Goal: Transaction & Acquisition: Purchase product/service

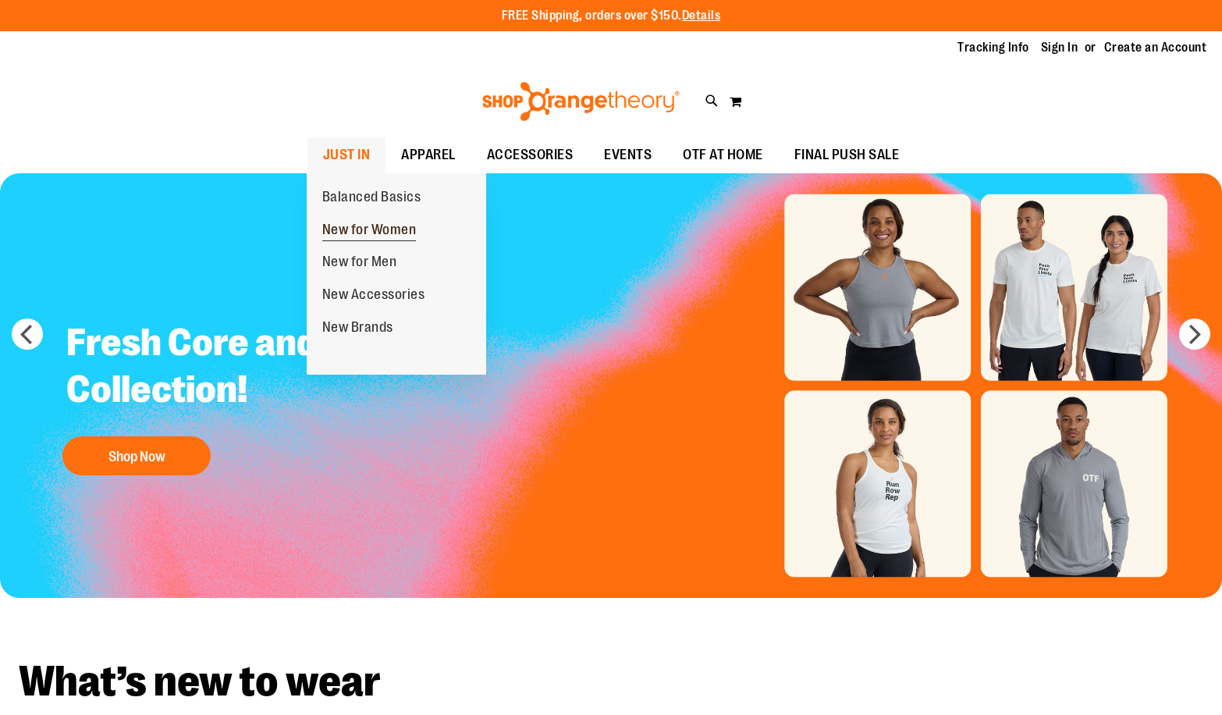
type input "**********"
click at [385, 228] on span "New for Women" at bounding box center [369, 232] width 94 height 20
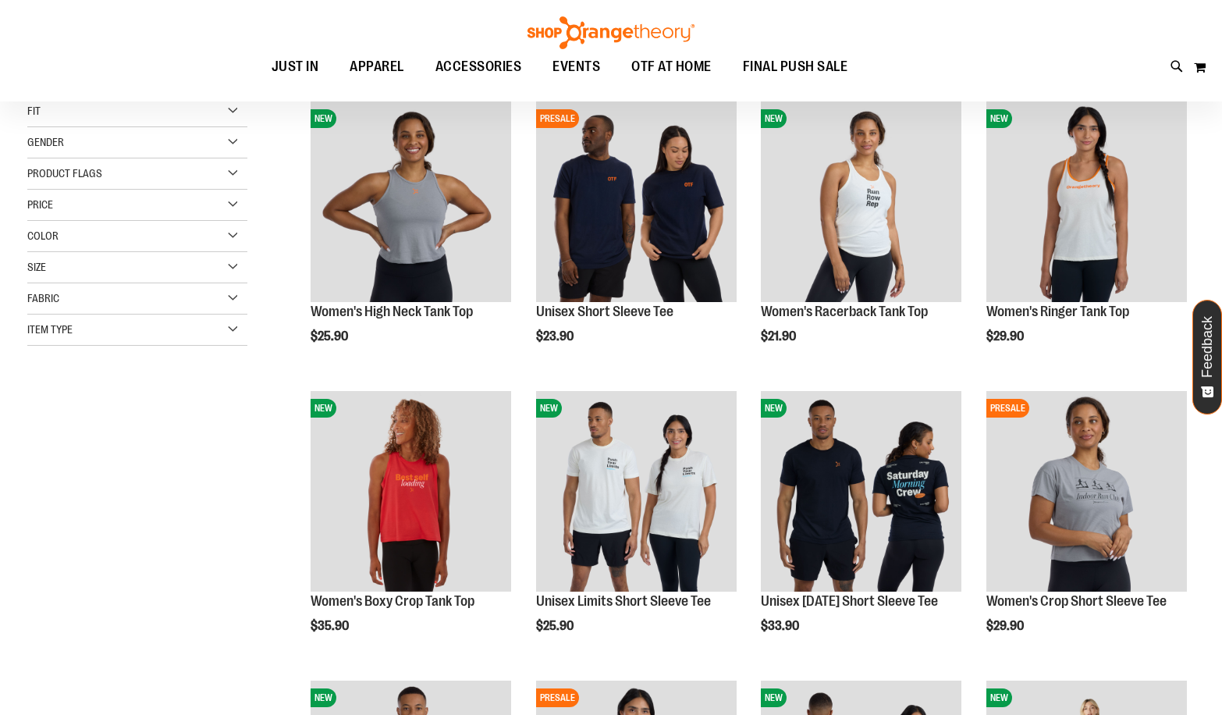
scroll to position [233, 0]
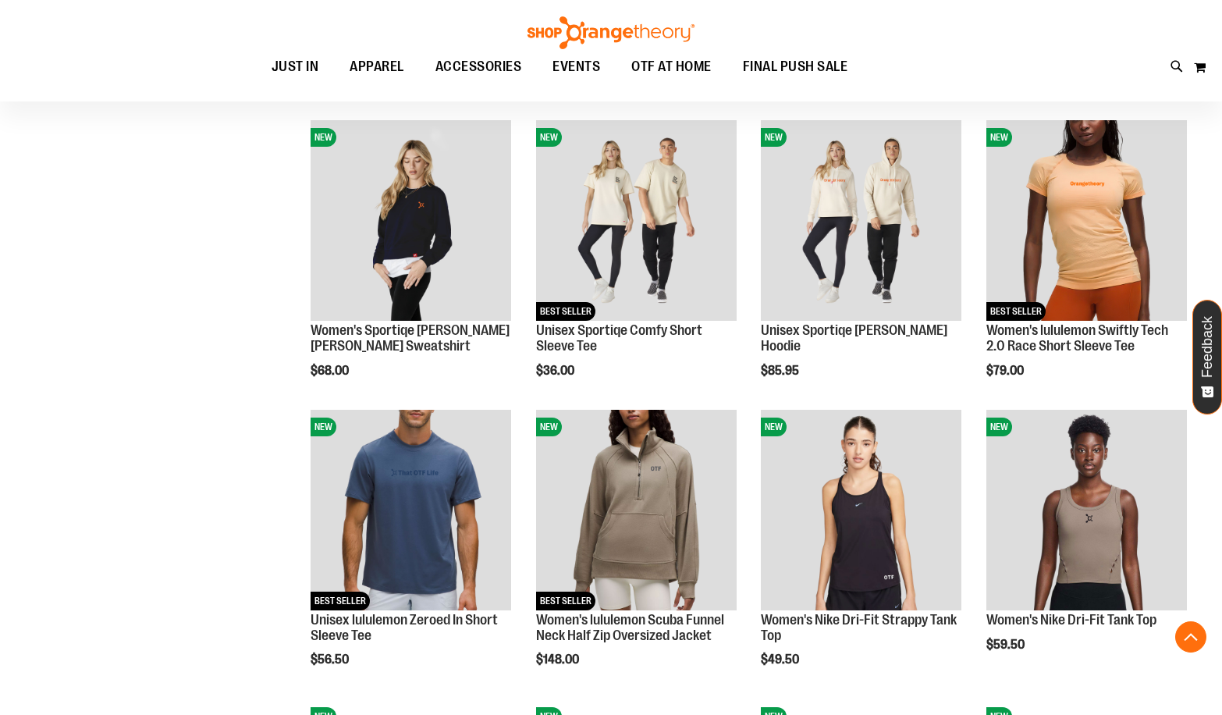
scroll to position [1092, 0]
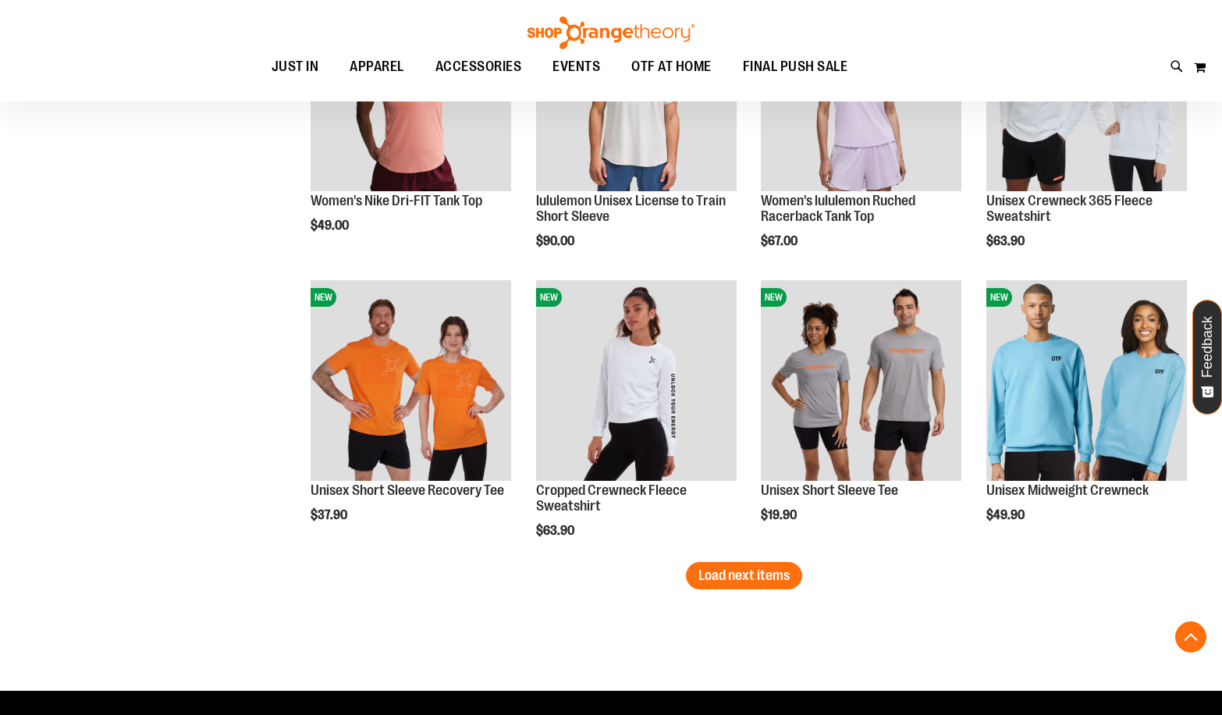
scroll to position [2496, 0]
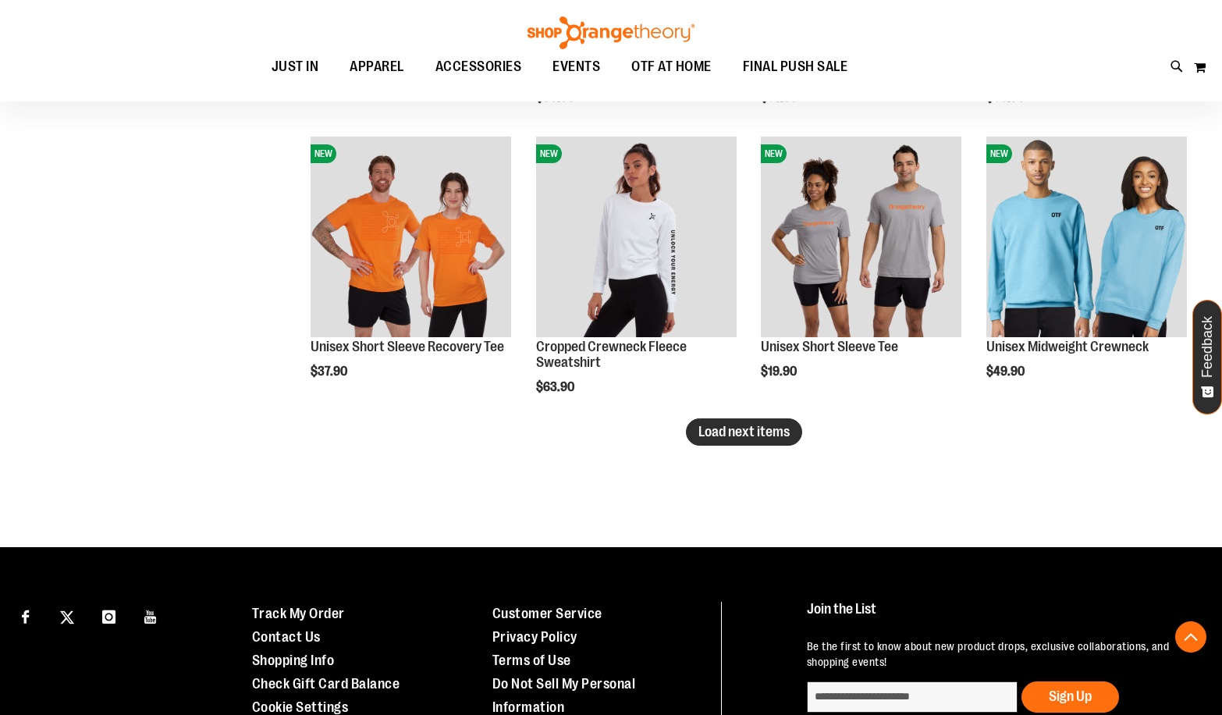
type input "**********"
click at [732, 429] on span "Load next items" at bounding box center [743, 432] width 91 height 16
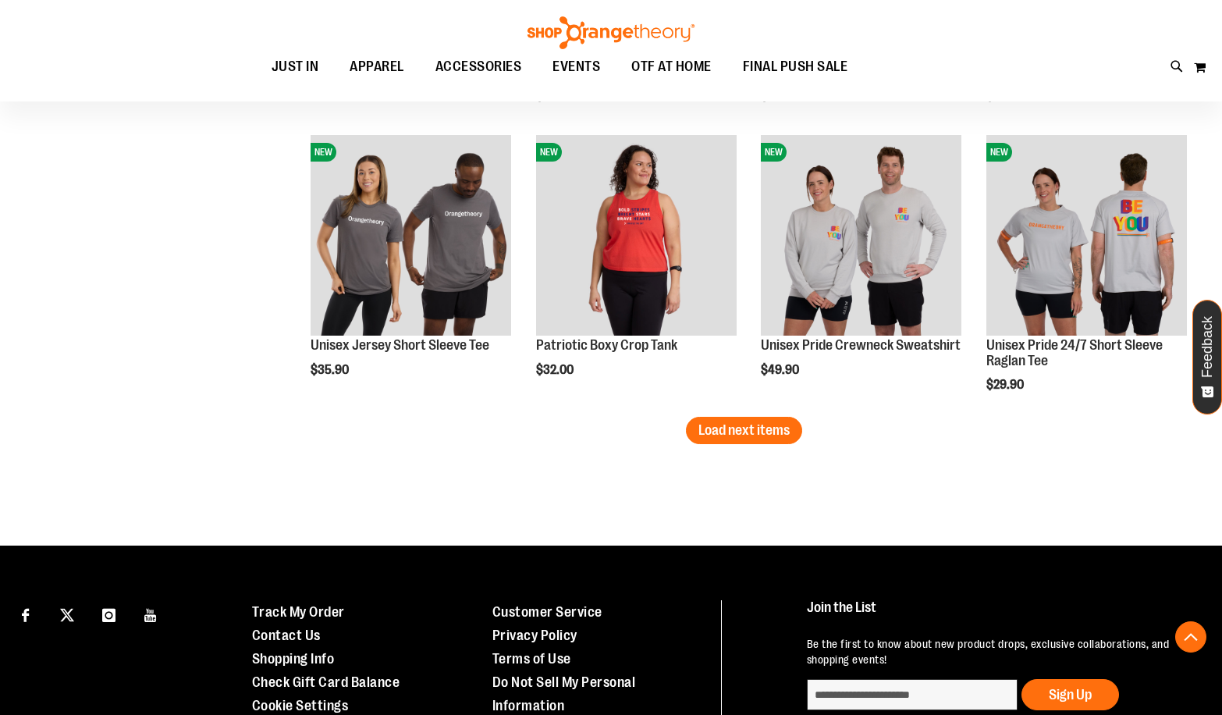
scroll to position [3503, 0]
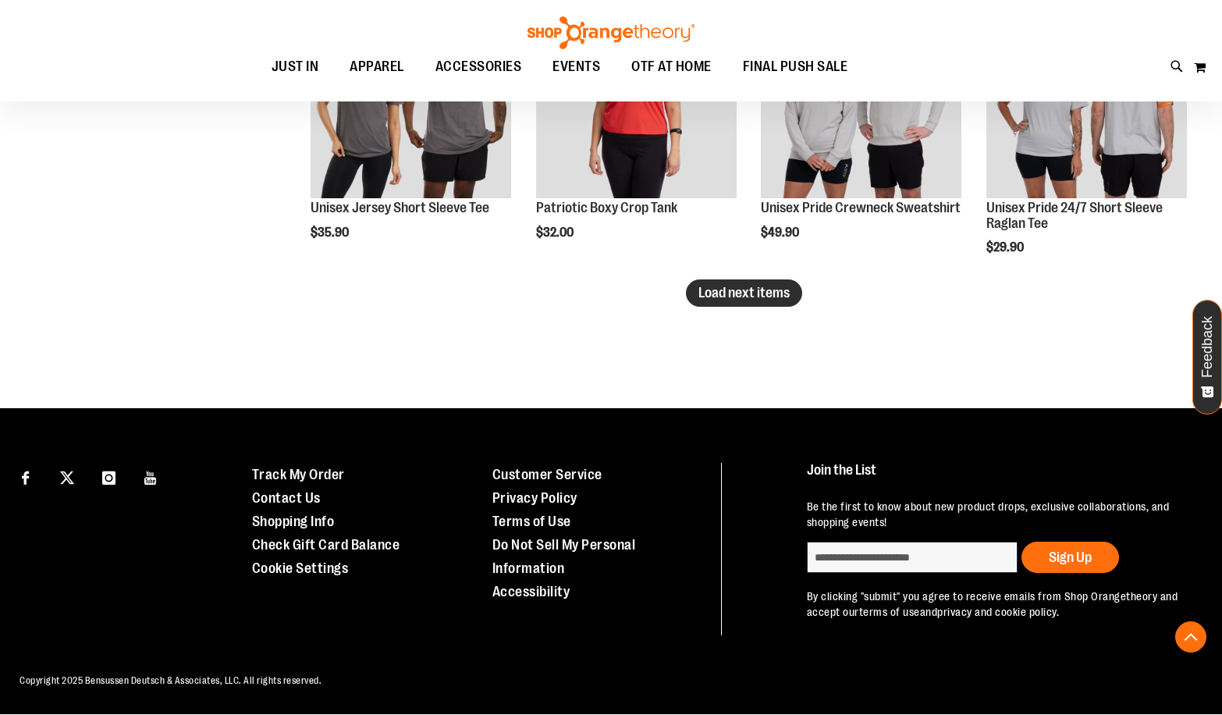
click at [765, 300] on span "Load next items" at bounding box center [743, 293] width 91 height 16
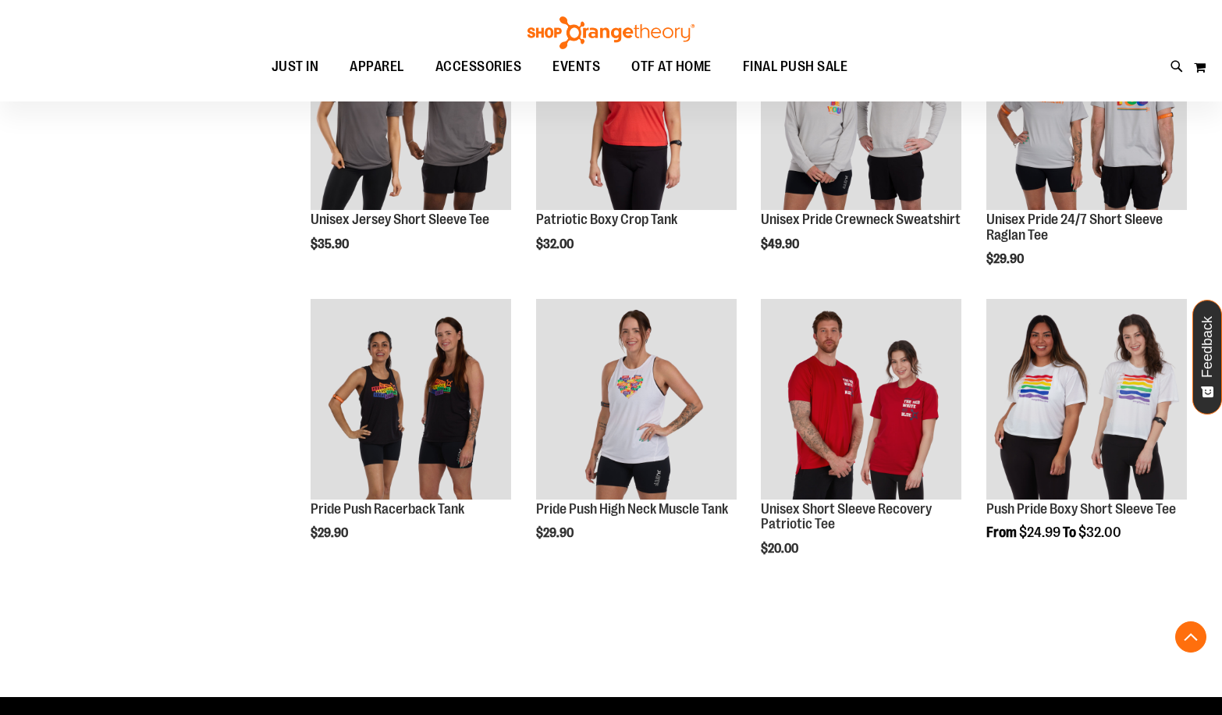
scroll to position [3503, 0]
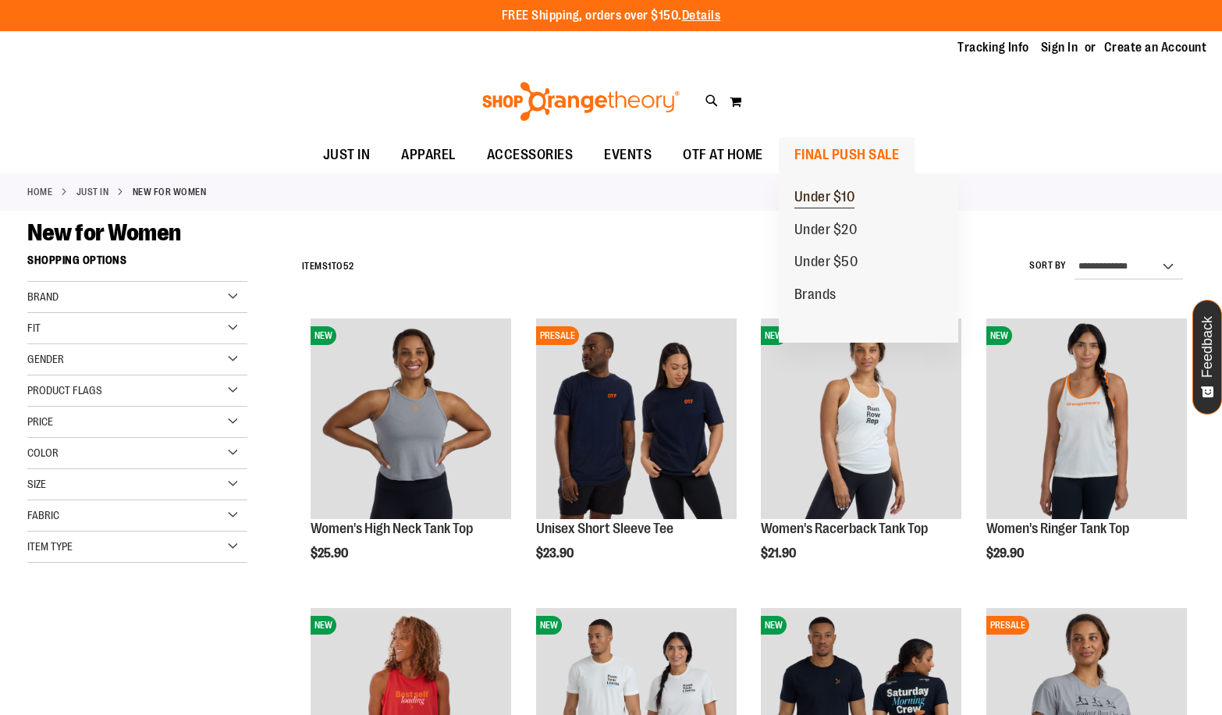
click at [835, 197] on span "Under $10" at bounding box center [824, 199] width 61 height 20
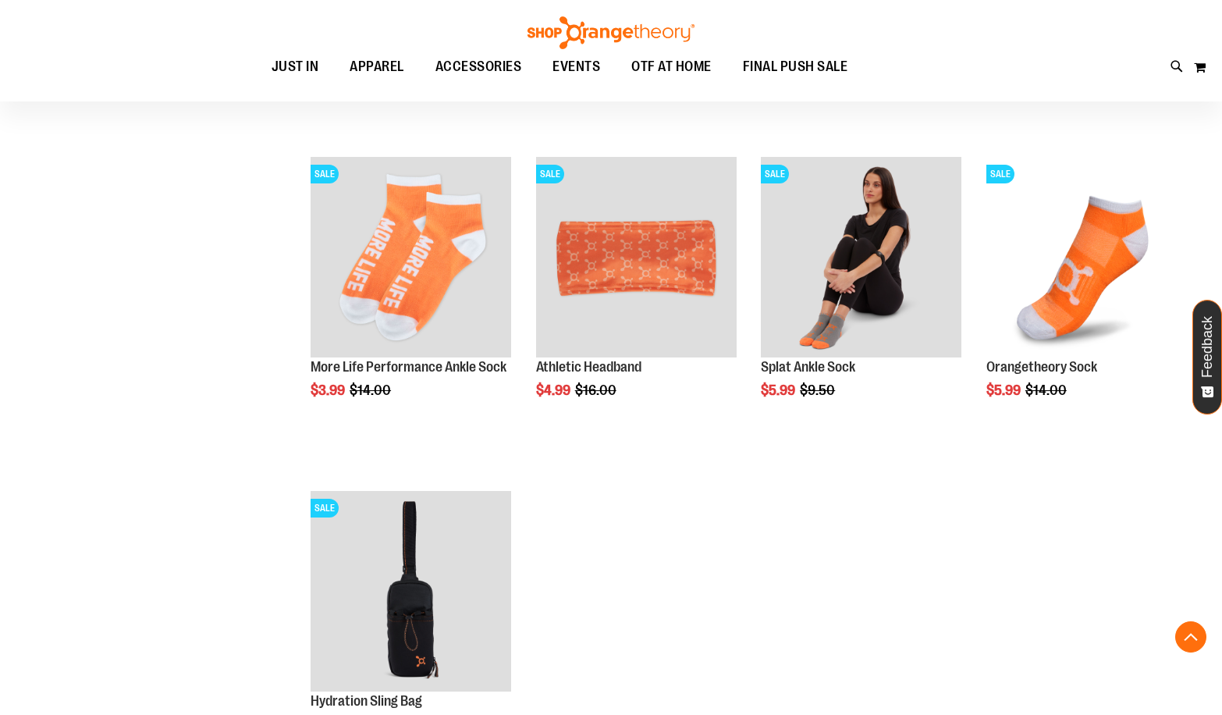
scroll to position [1248, 0]
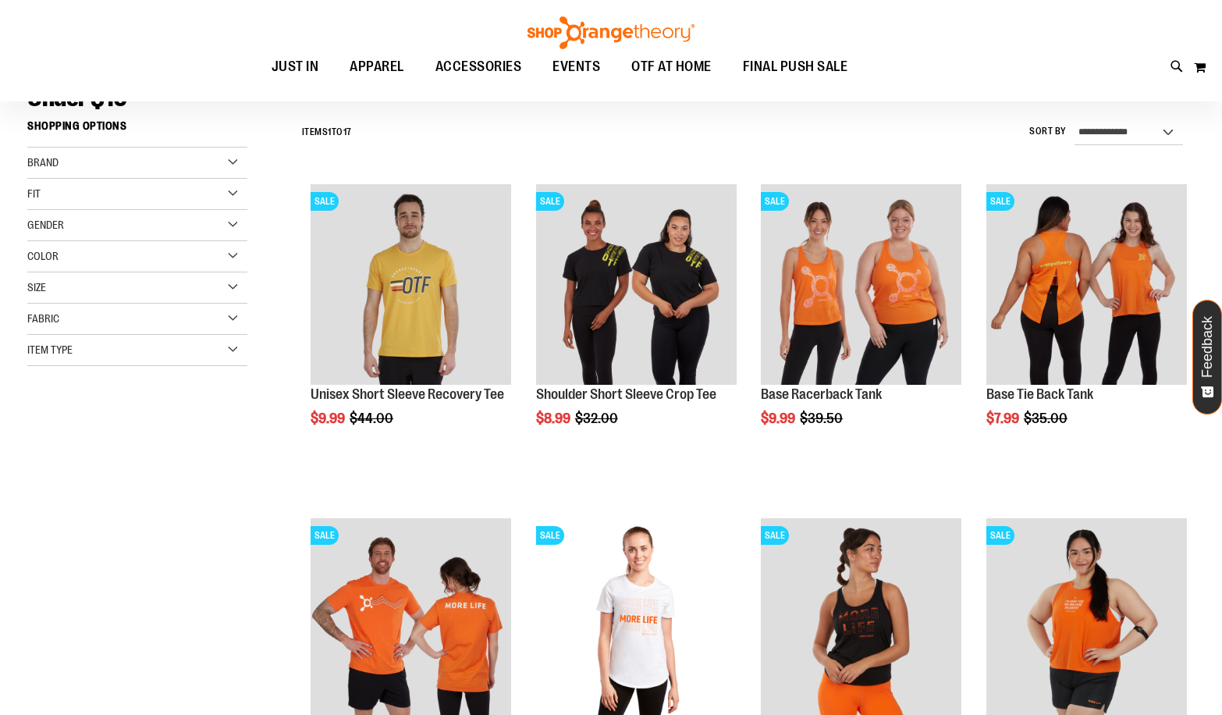
scroll to position [77, 0]
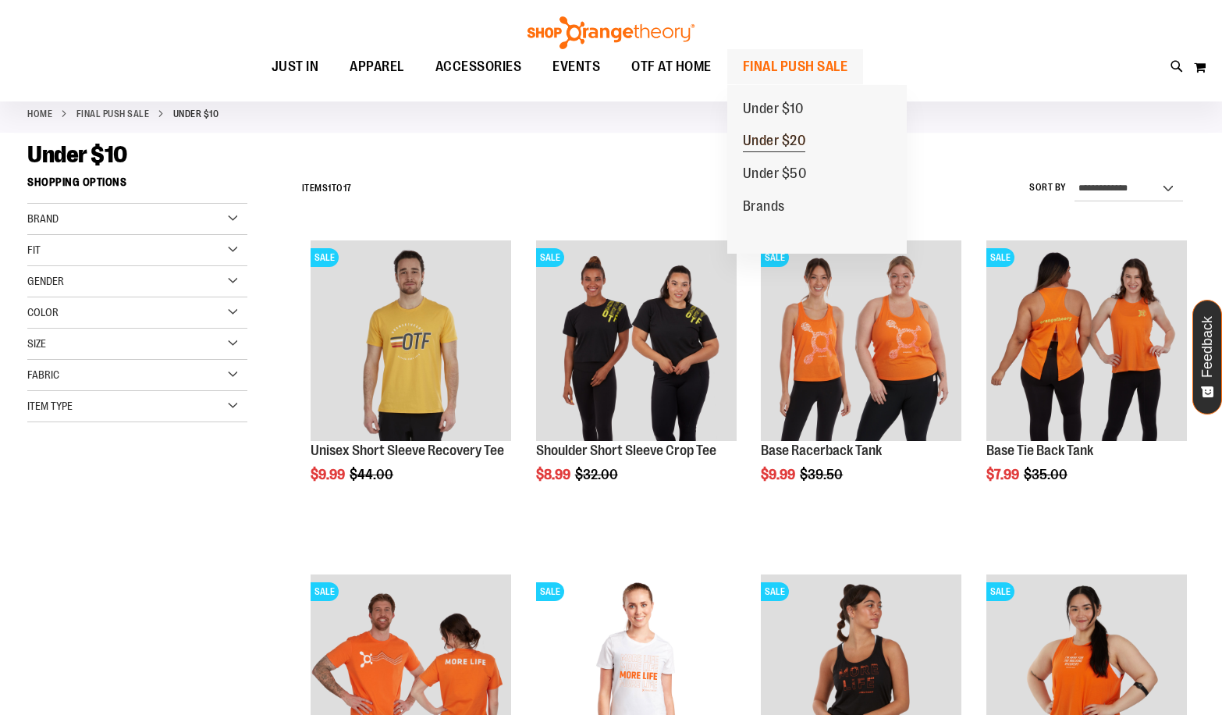
type input "**********"
click at [790, 137] on span "Under $20" at bounding box center [774, 143] width 63 height 20
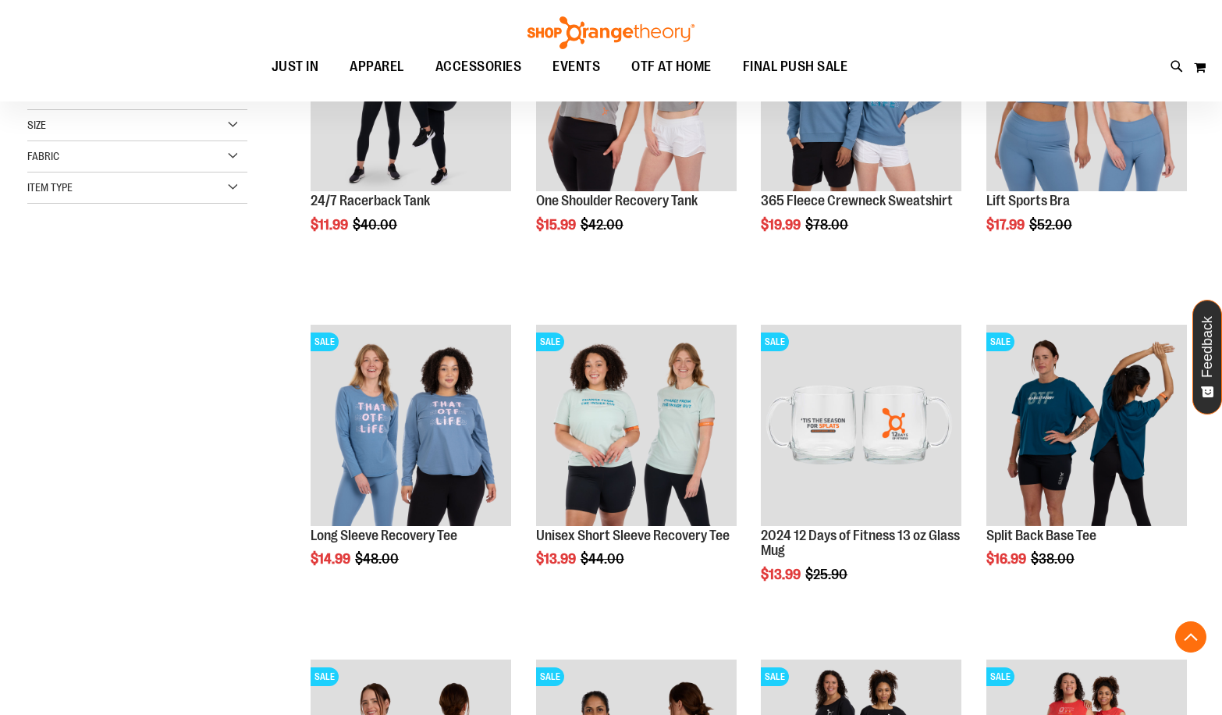
scroll to position [389, 0]
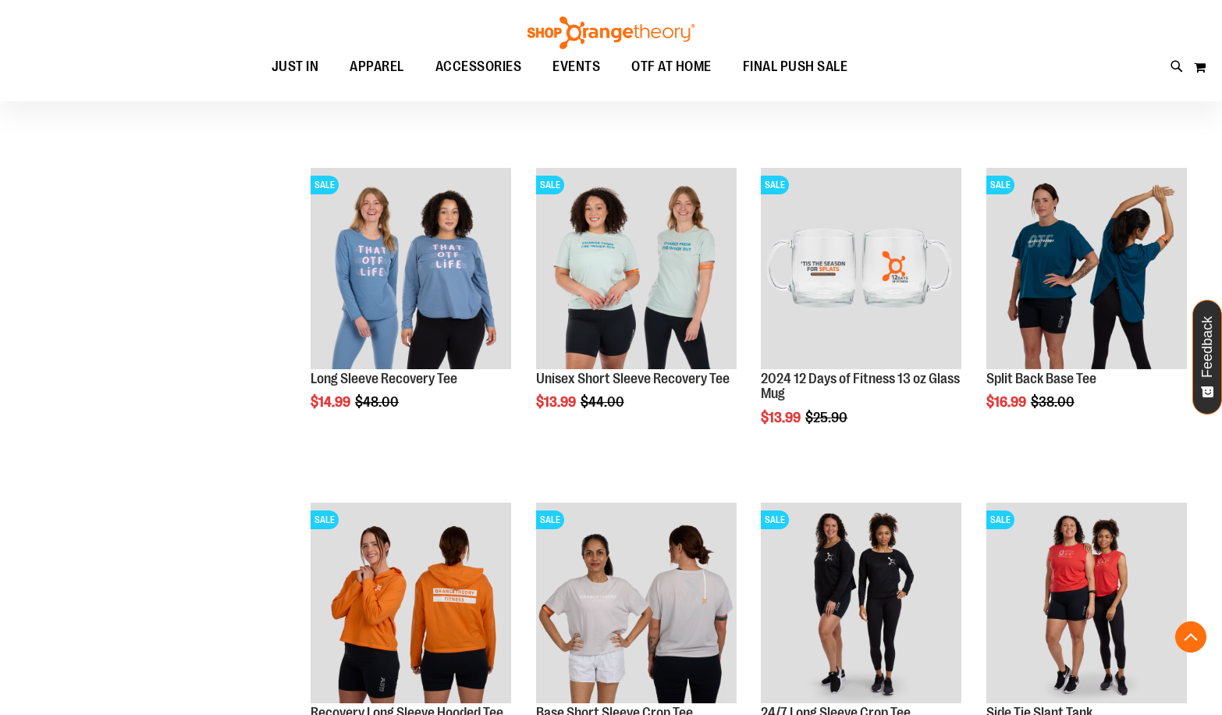
scroll to position [701, 0]
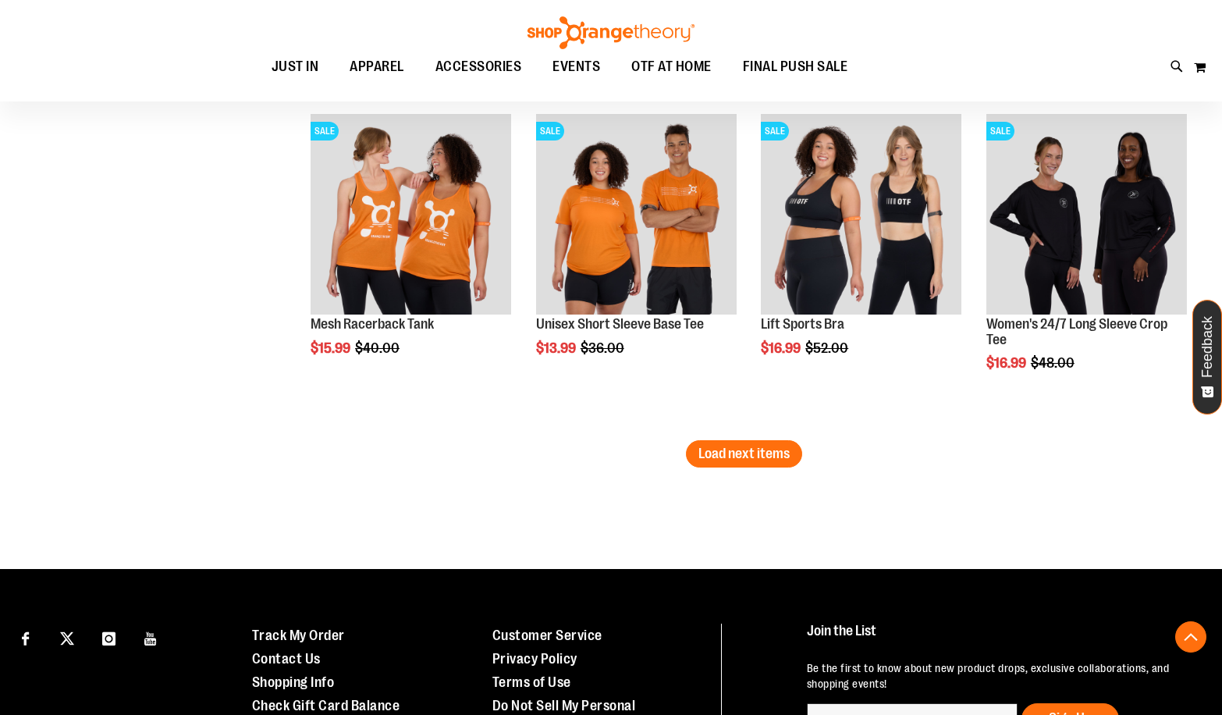
scroll to position [2886, 0]
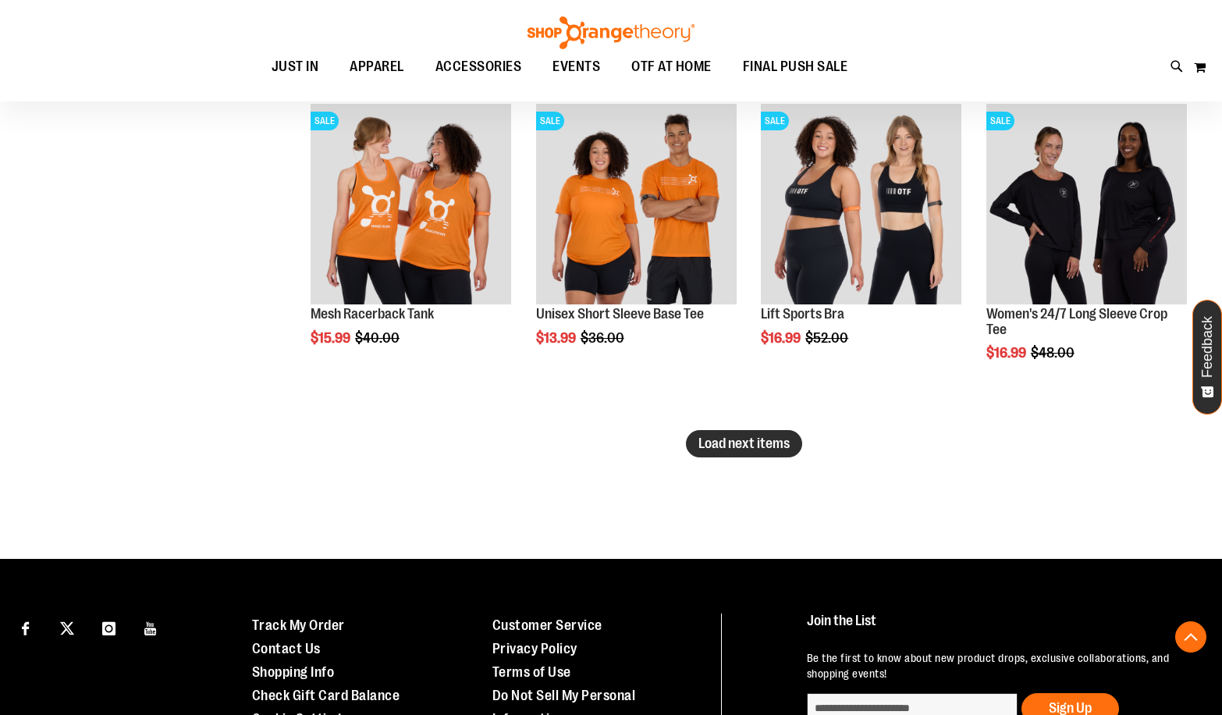
type input "**********"
click at [733, 441] on span "Load next items" at bounding box center [743, 443] width 91 height 16
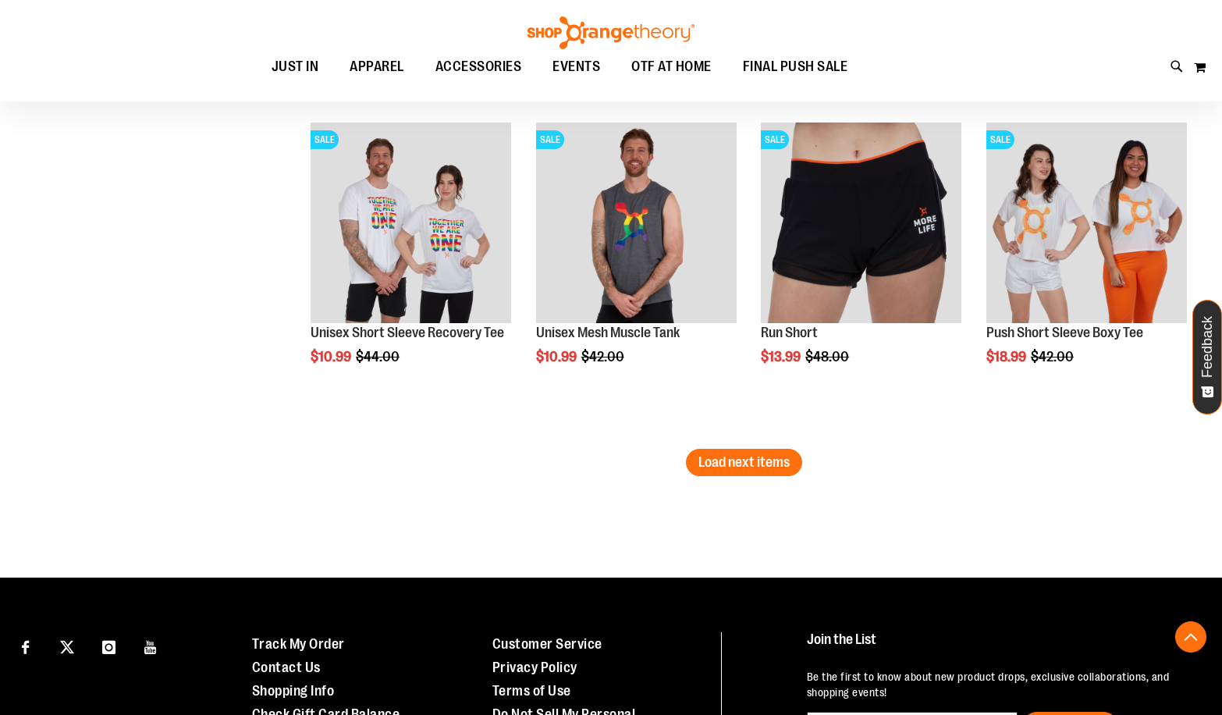
scroll to position [4039, 0]
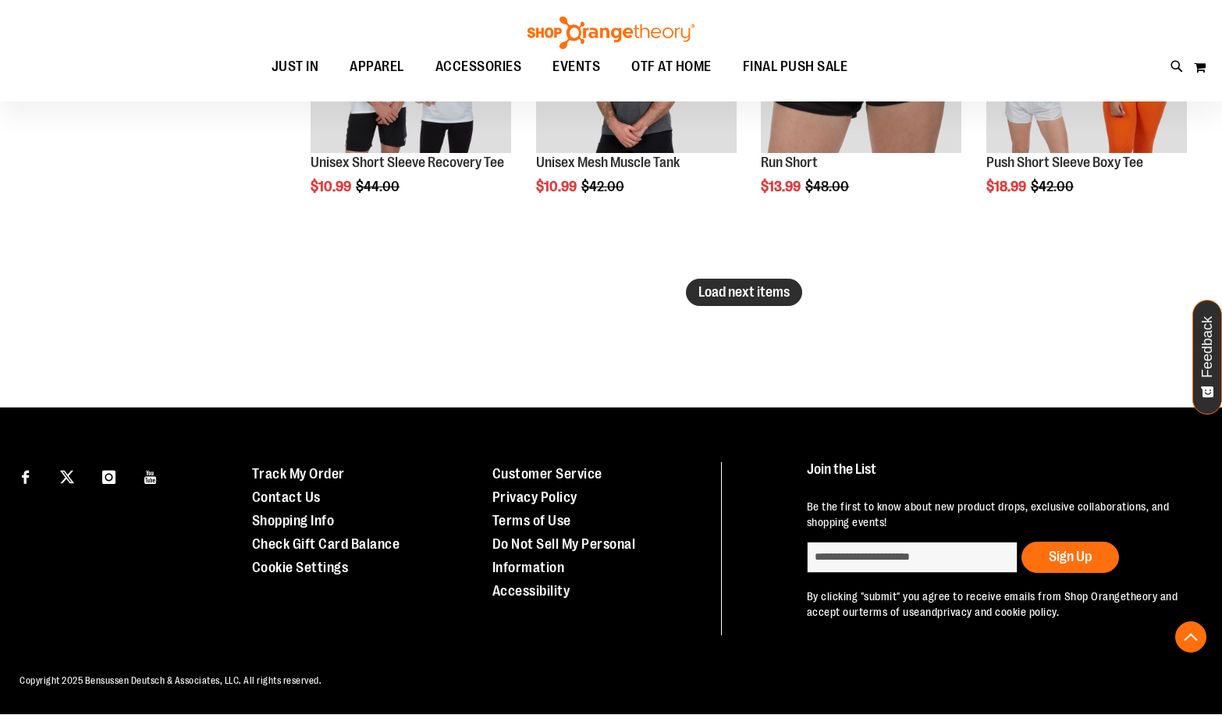
click at [722, 302] on button "Load next items" at bounding box center [744, 292] width 116 height 27
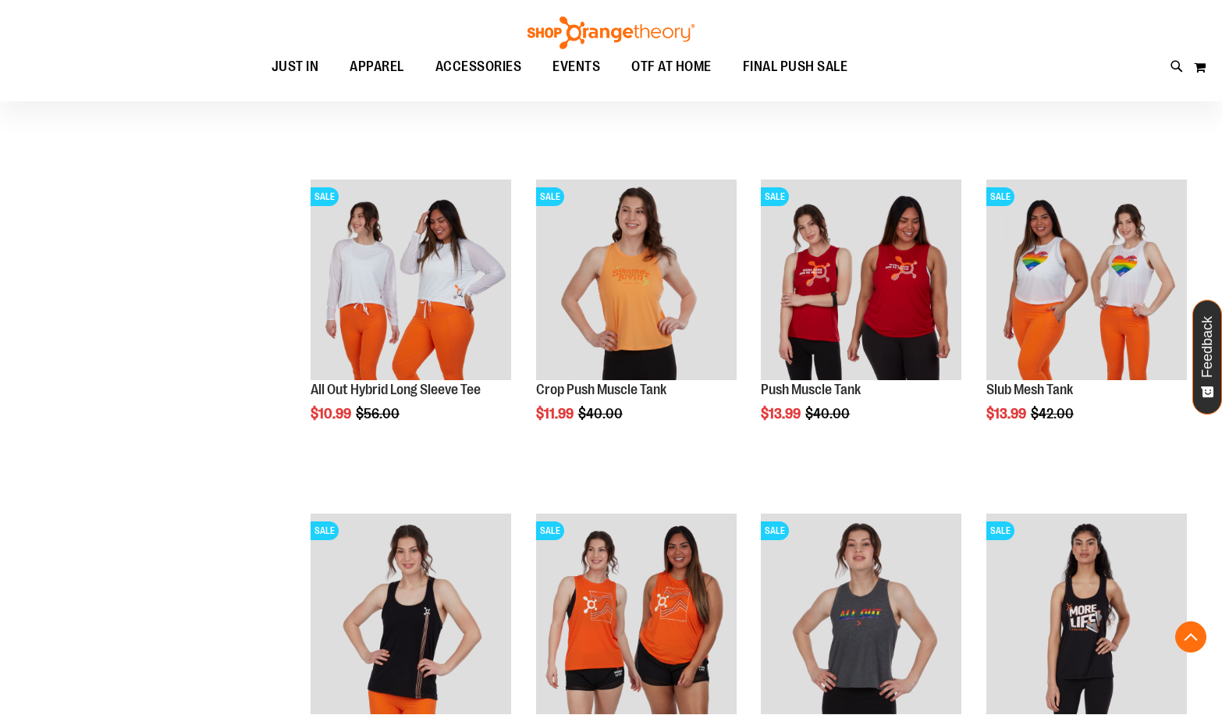
scroll to position [4820, 0]
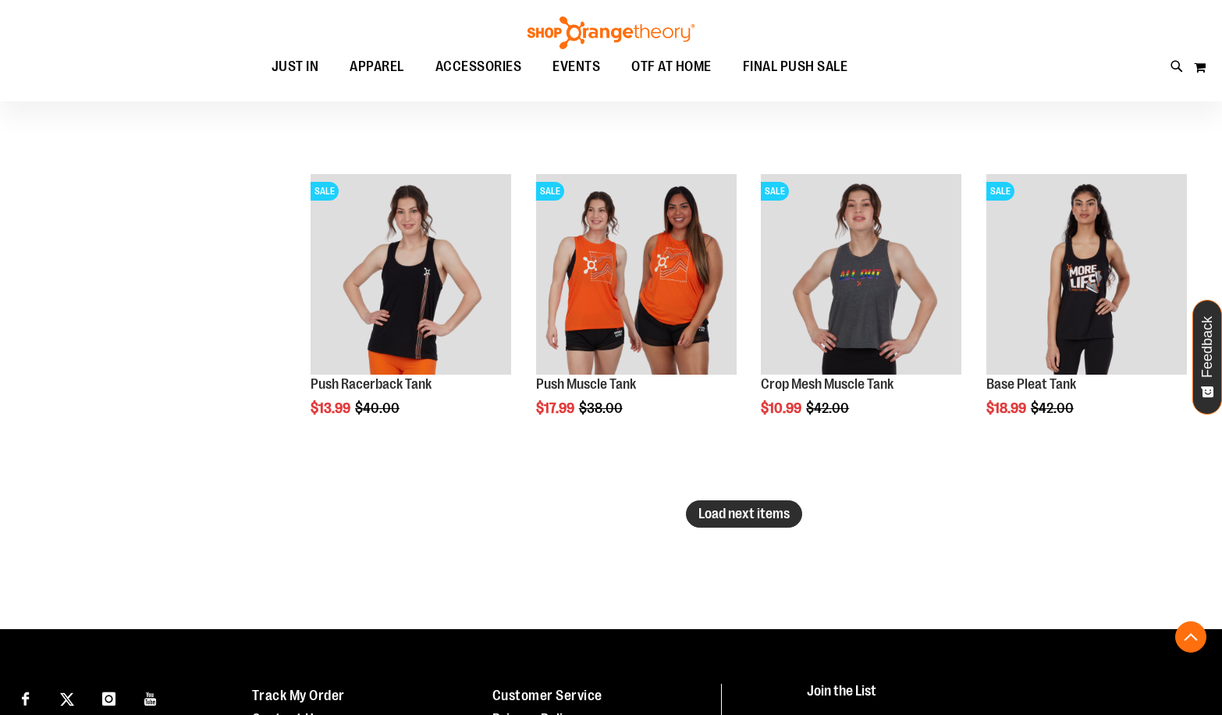
click at [734, 523] on button "Load next items" at bounding box center [744, 513] width 116 height 27
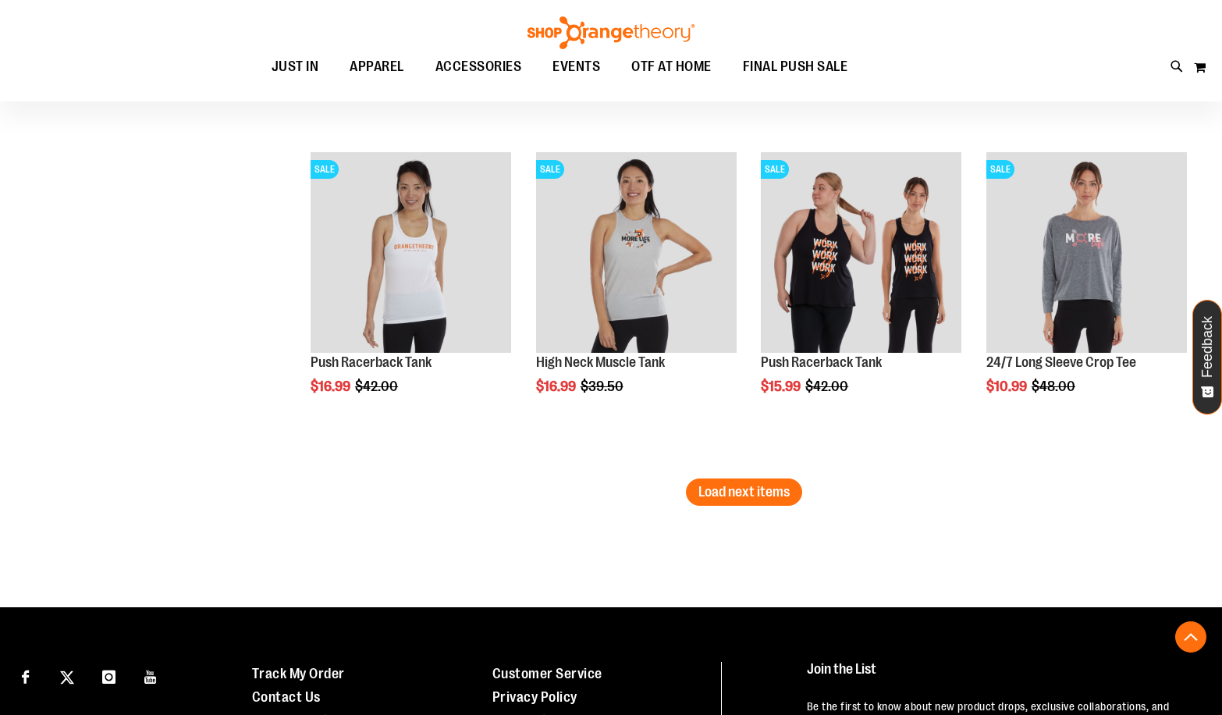
scroll to position [6043, 0]
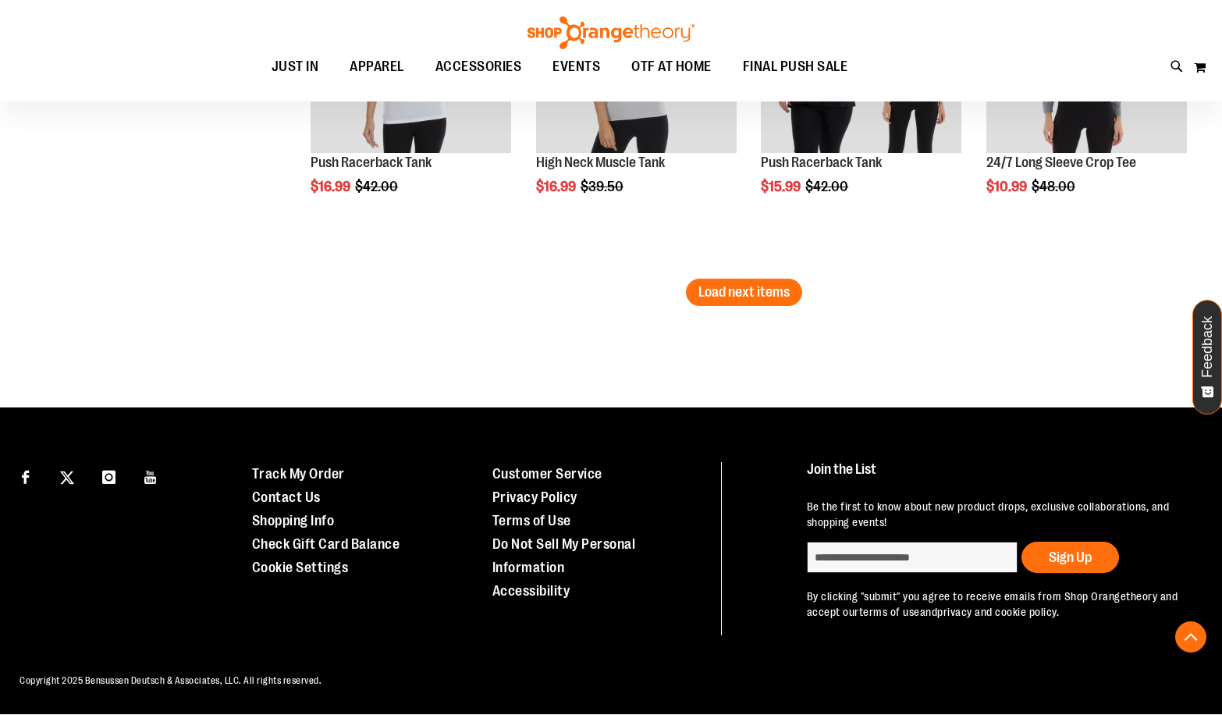
click at [784, 289] on span "Load next items" at bounding box center [743, 292] width 91 height 16
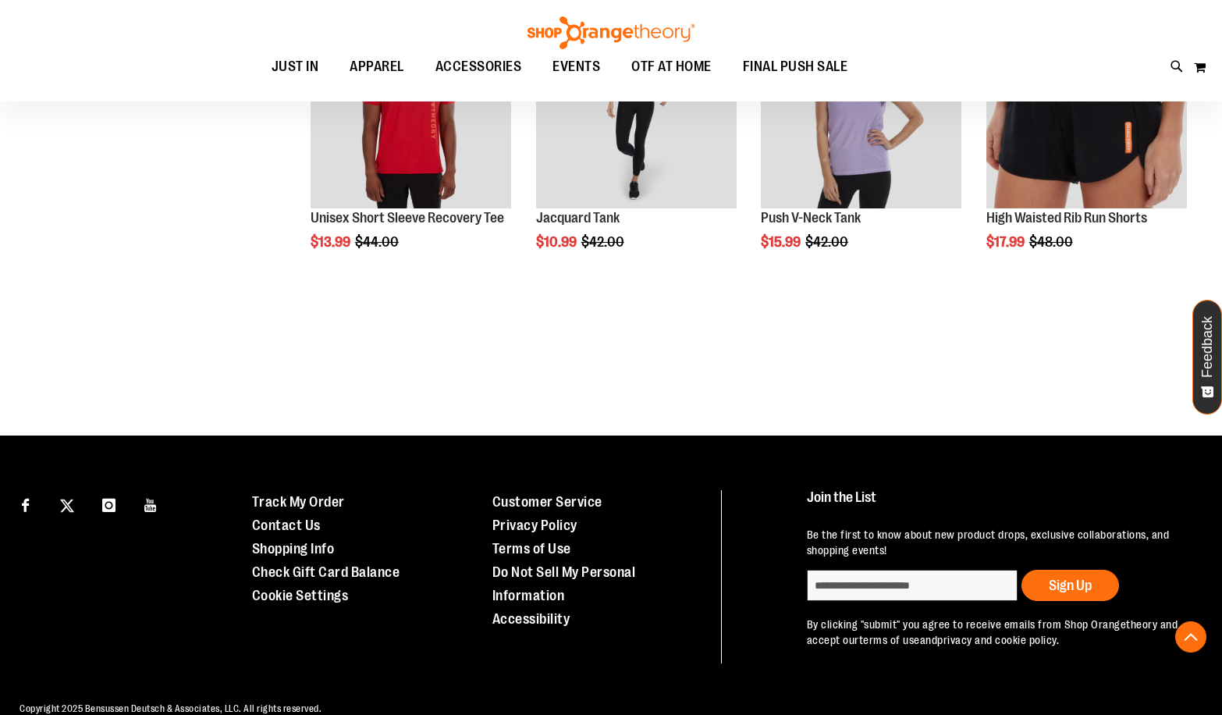
scroll to position [6344, 0]
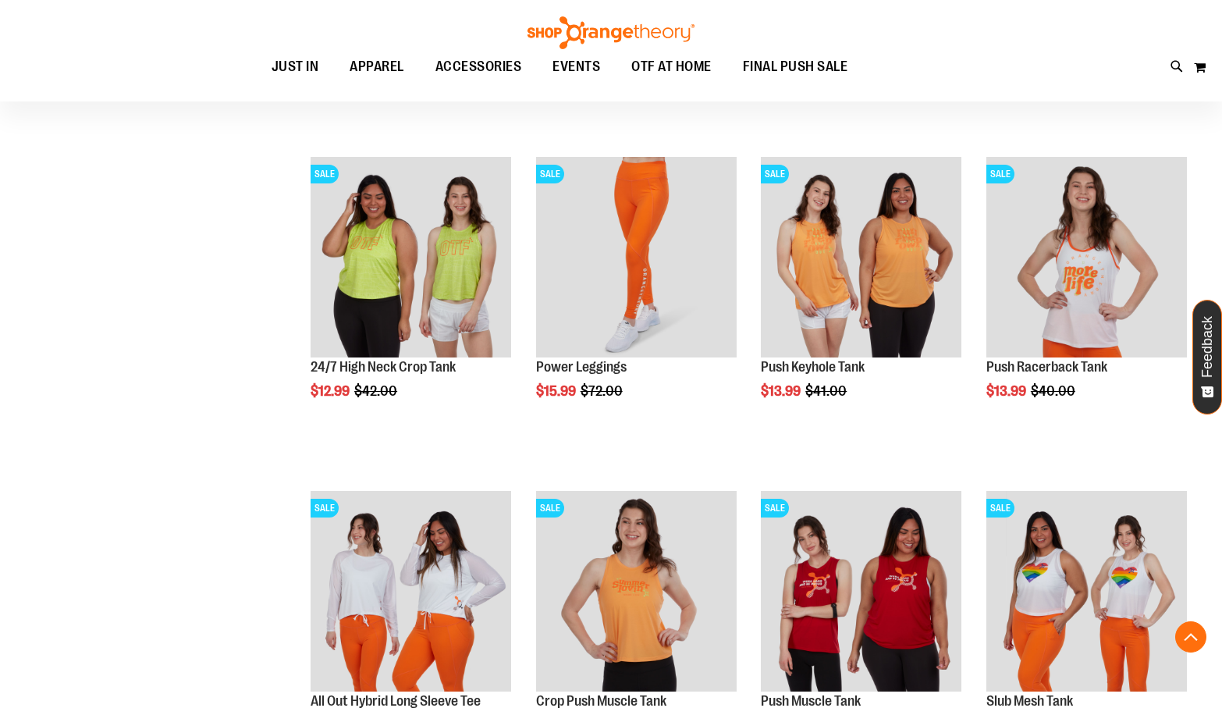
scroll to position [4165, 0]
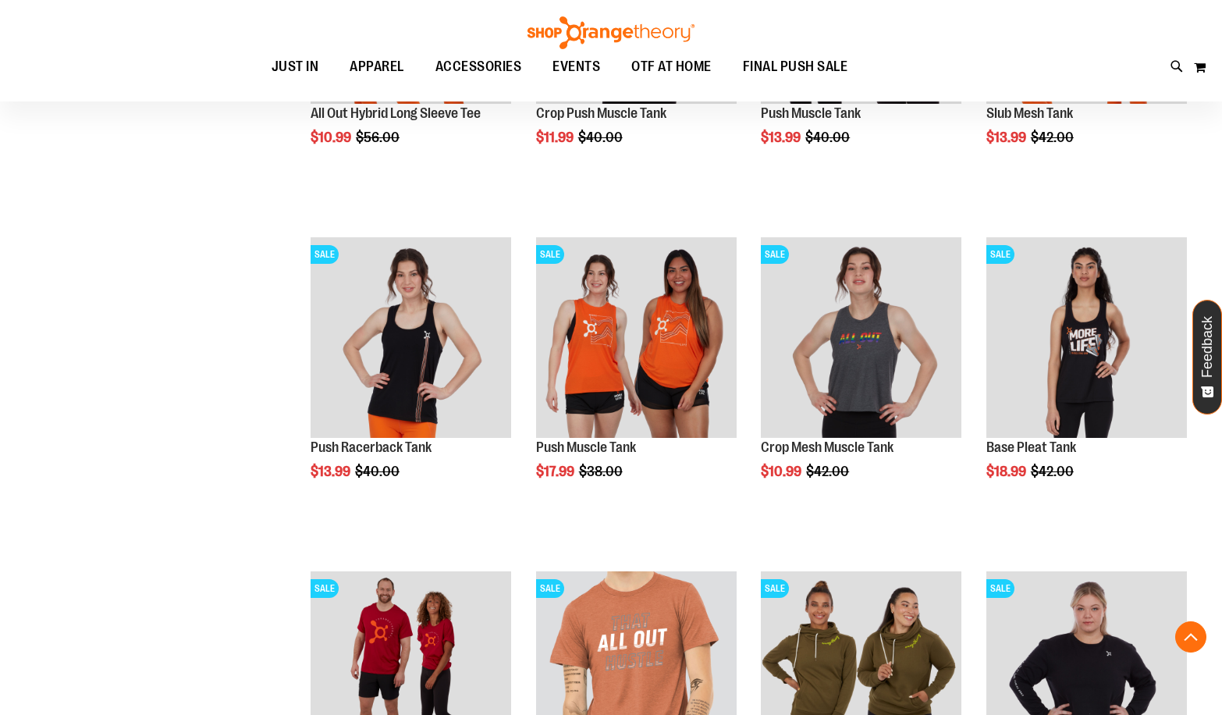
scroll to position [4945, 0]
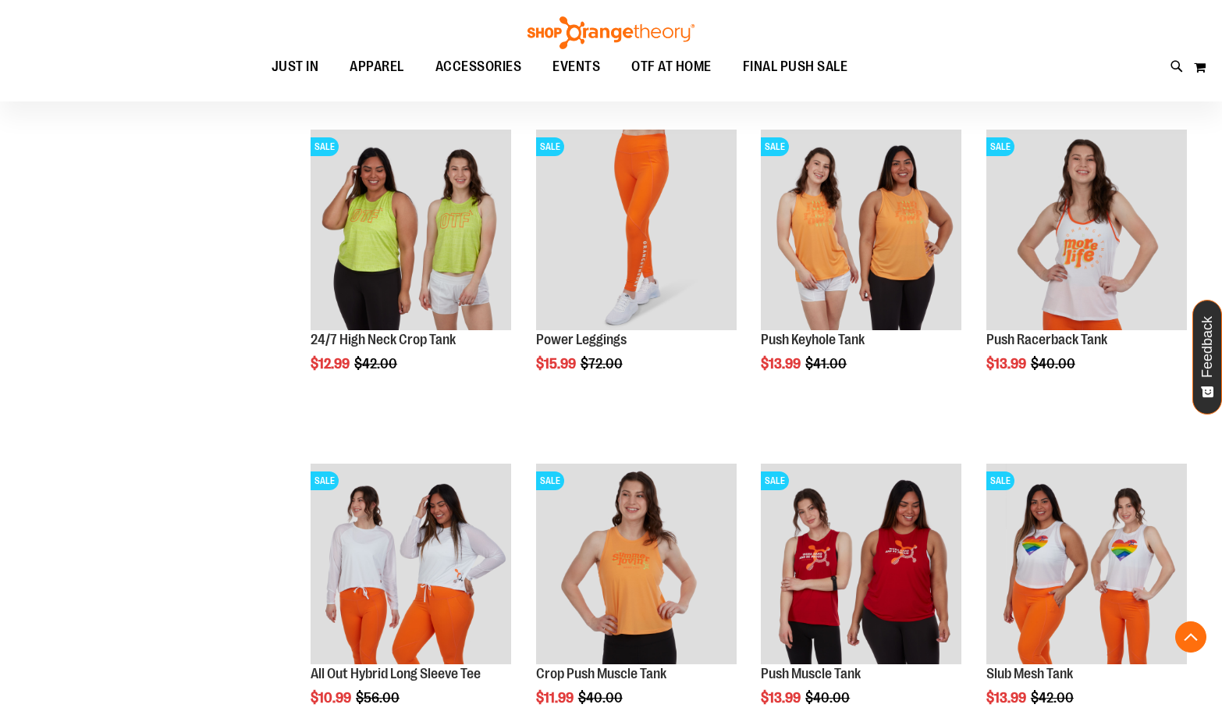
scroll to position [4087, 0]
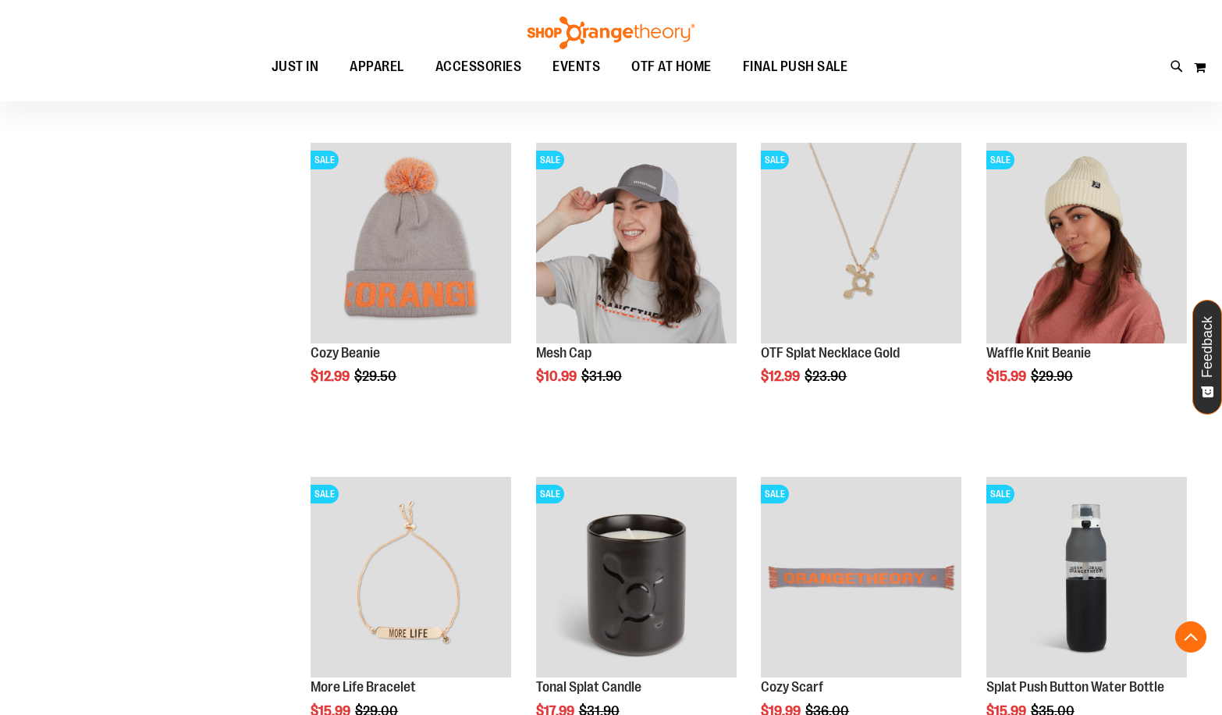
scroll to position [1434, 0]
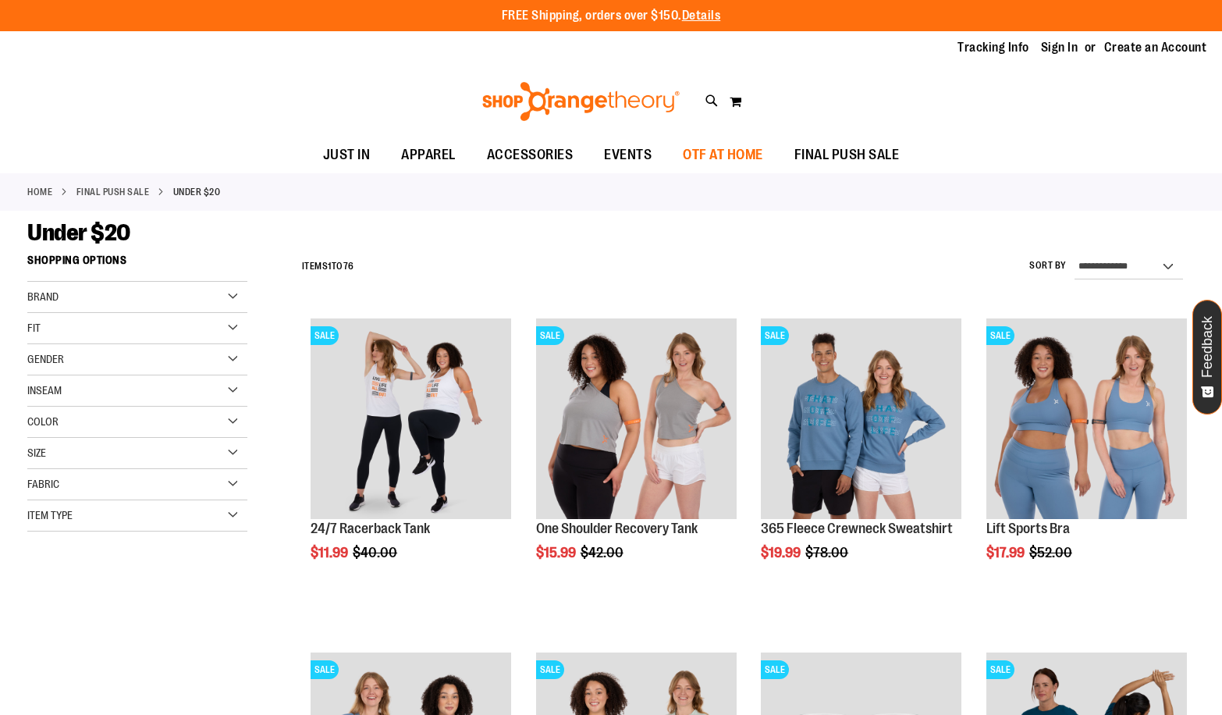
click at [735, 150] on span "OTF AT HOME" at bounding box center [723, 154] width 80 height 35
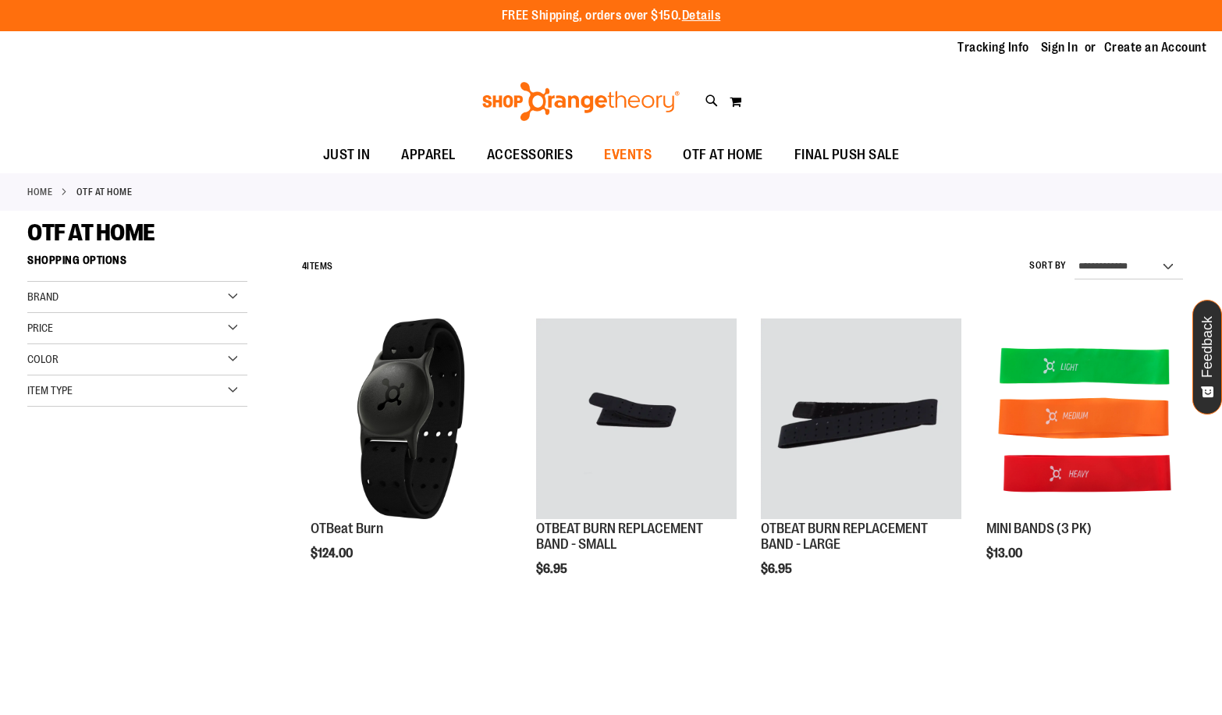
type input "**********"
click at [631, 145] on span "EVENTS" at bounding box center [628, 154] width 48 height 35
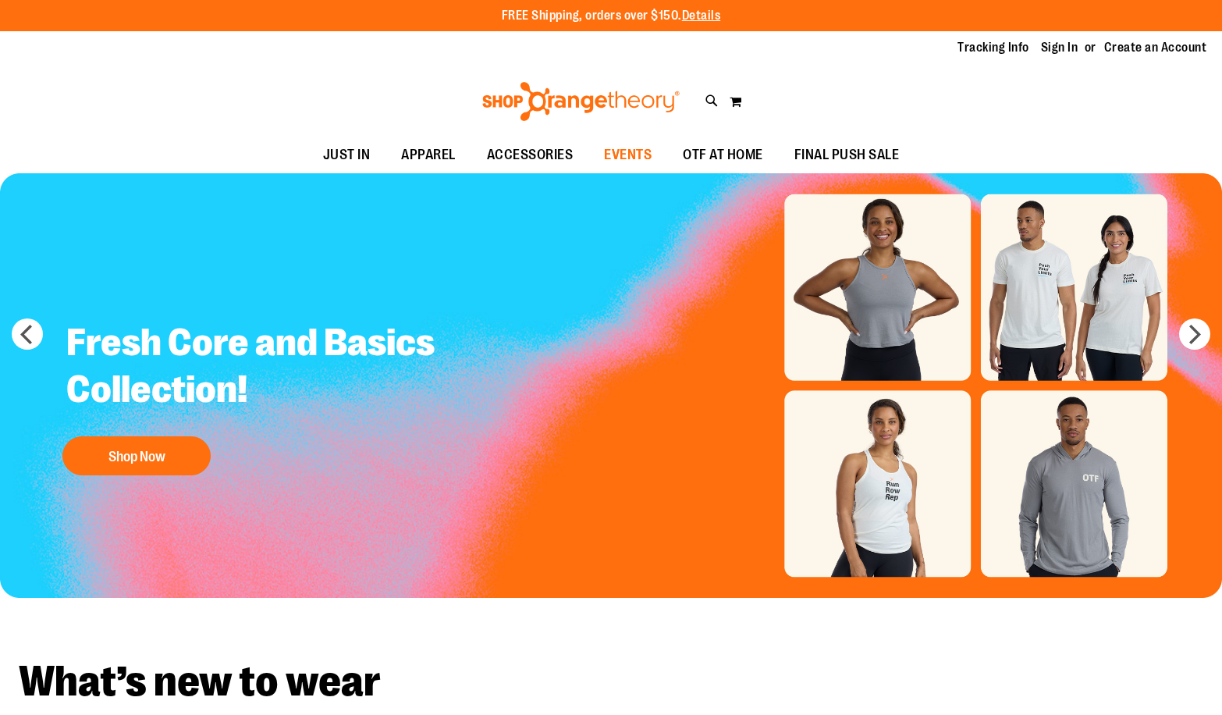
type input "**********"
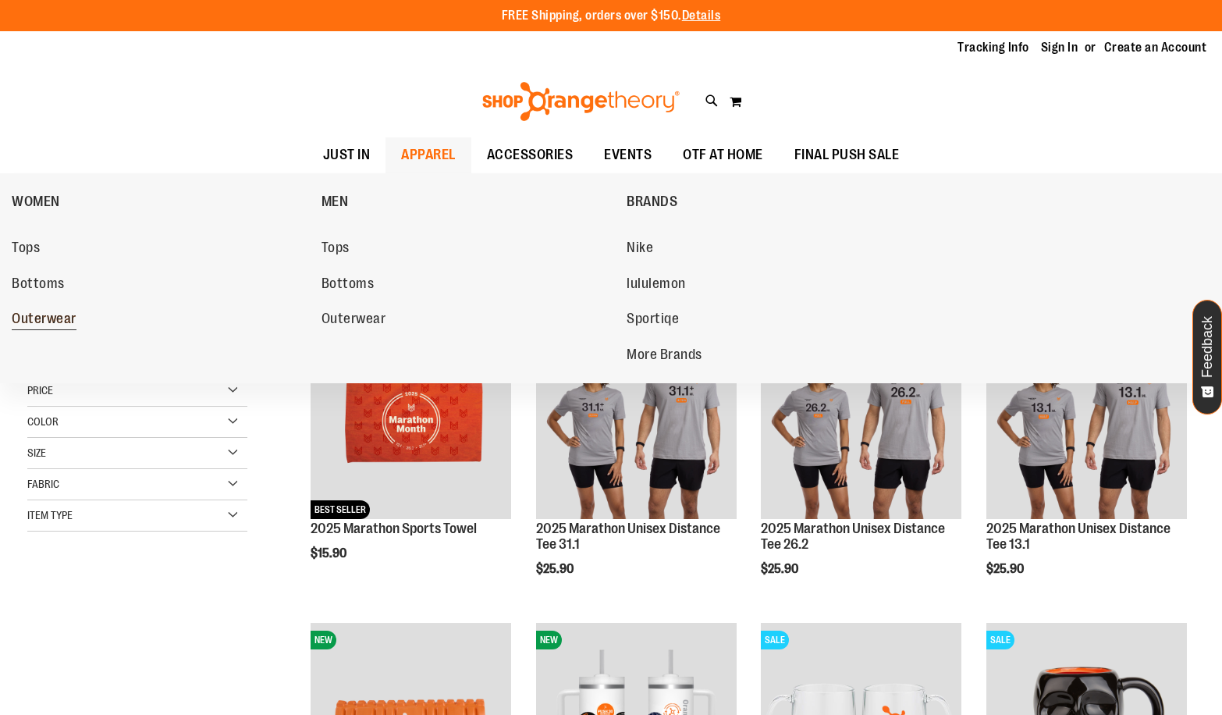
type input "**********"
click at [37, 320] on span "Outerwear" at bounding box center [44, 321] width 65 height 20
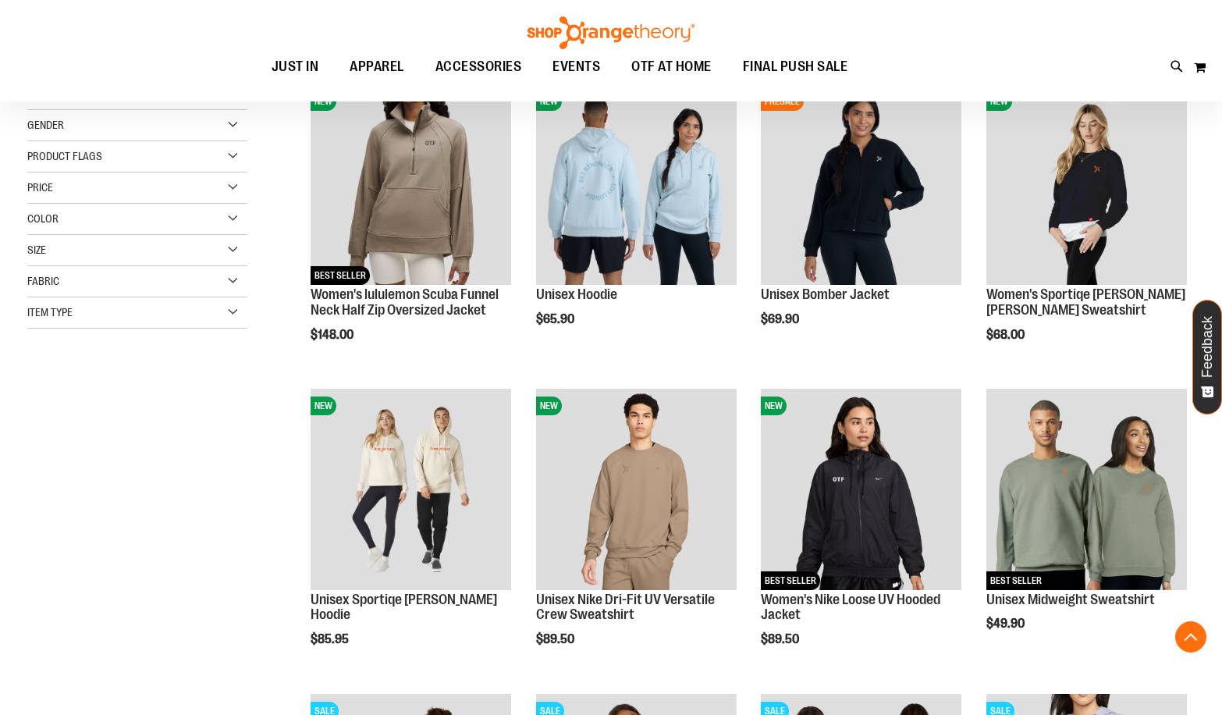
scroll to position [311, 0]
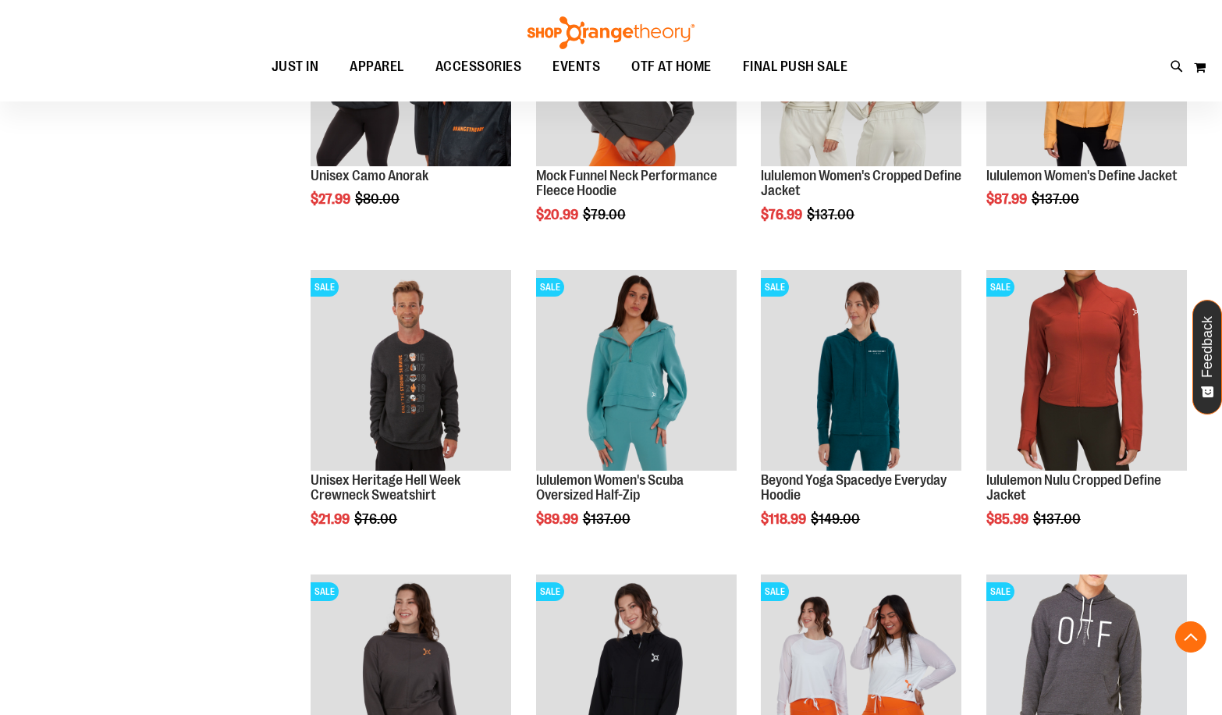
scroll to position [1323, 0]
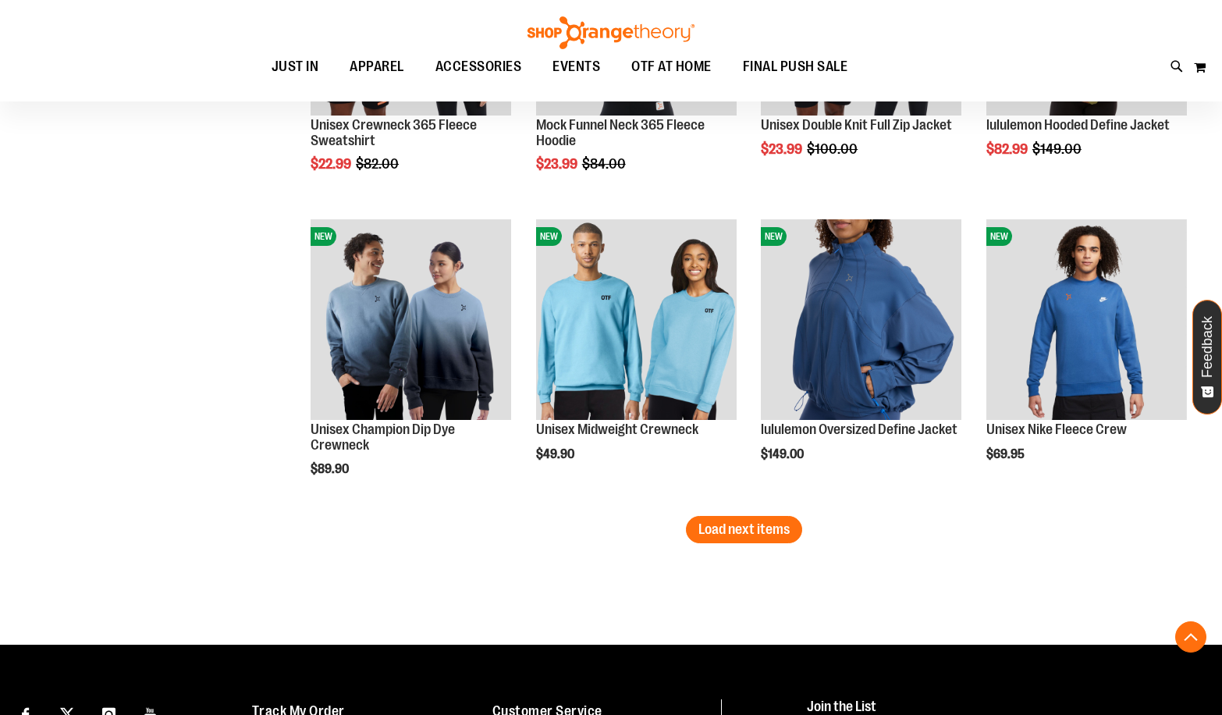
scroll to position [2771, 0]
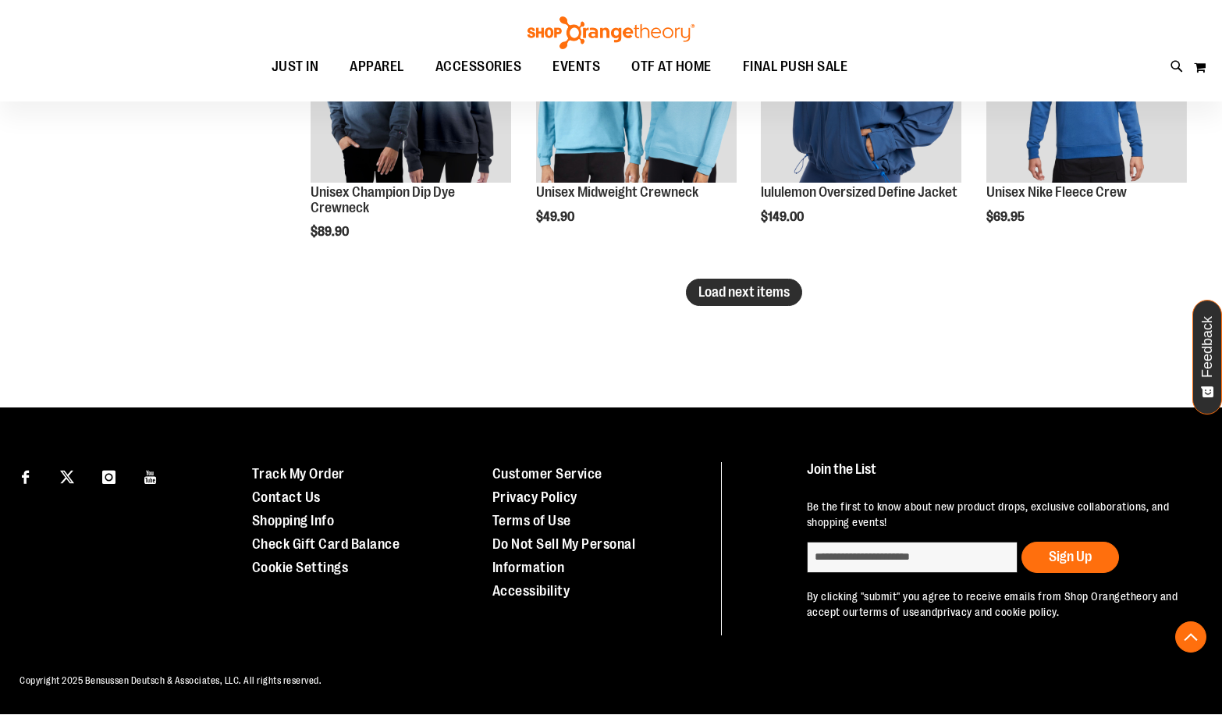
type input "**********"
click at [755, 295] on span "Load next items" at bounding box center [743, 292] width 91 height 16
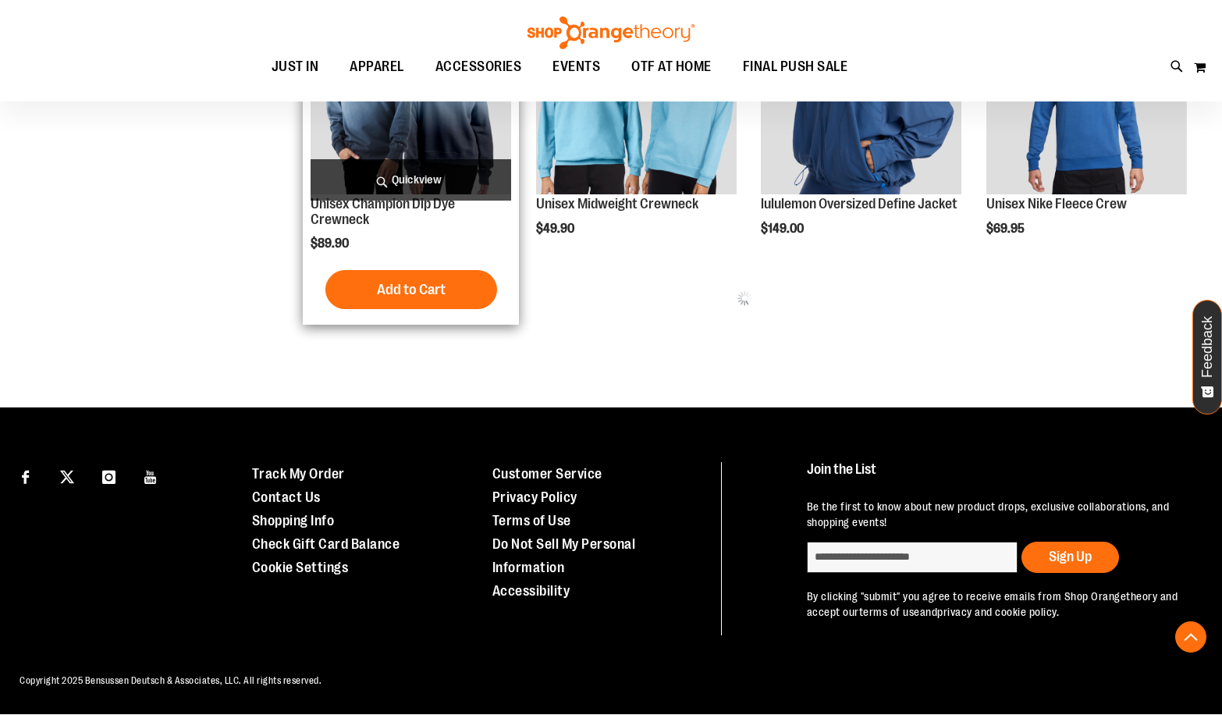
scroll to position [2759, 0]
